Goal: Check status: Check status

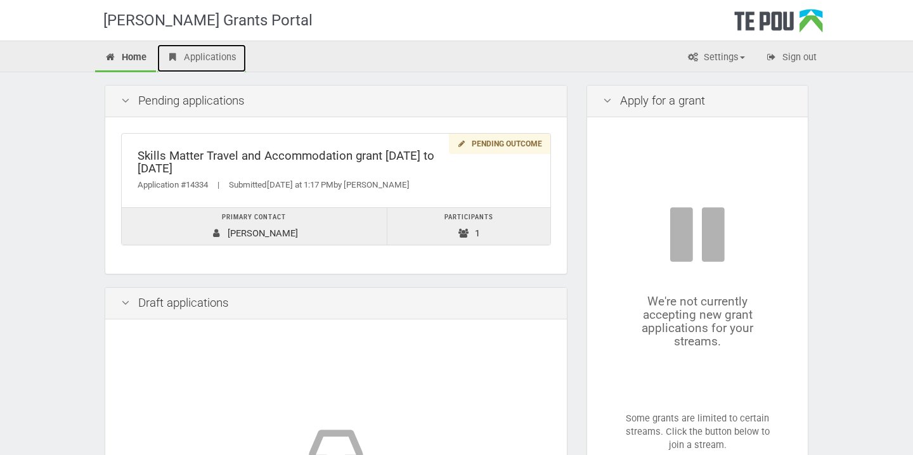
click at [223, 55] on link "Applications" at bounding box center [201, 58] width 89 height 28
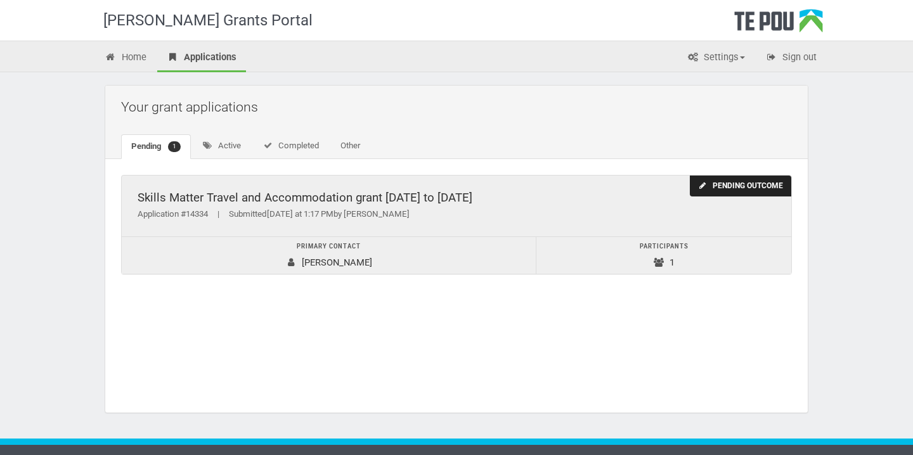
click at [717, 186] on div "Pending outcome" at bounding box center [740, 186] width 101 height 21
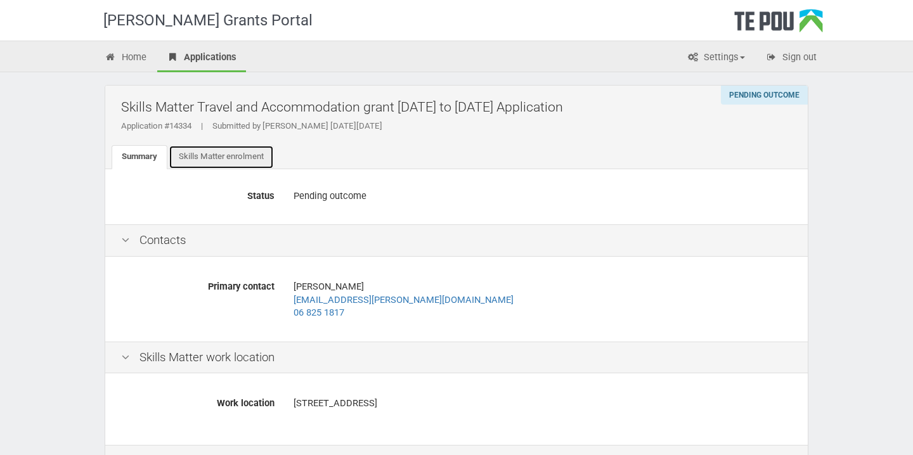
click at [228, 152] on link "Skills Matter enrolment" at bounding box center [221, 157] width 105 height 24
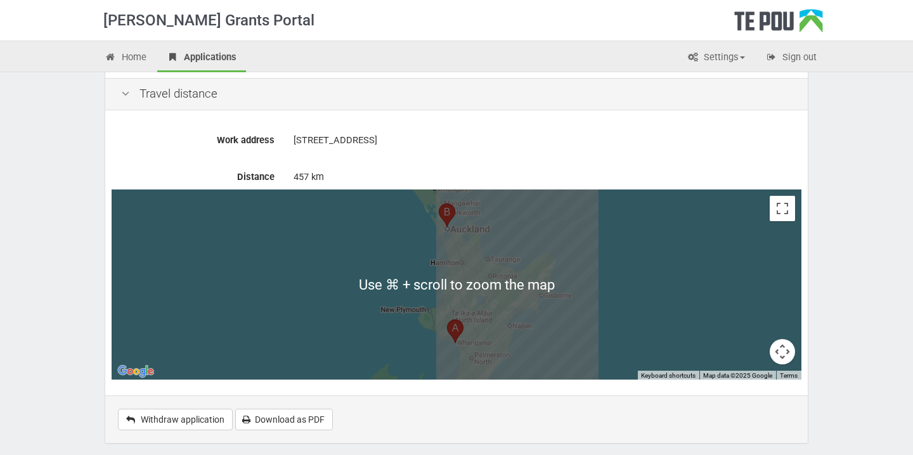
scroll to position [250, 0]
